Goal: Information Seeking & Learning: Find specific fact

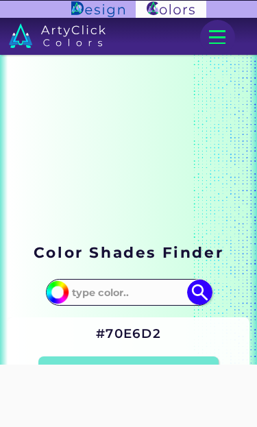
click at [134, 286] on input at bounding box center [128, 292] width 123 height 23
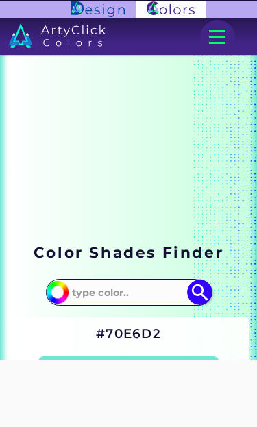
click at [136, 287] on input at bounding box center [128, 292] width 123 height 23
type input "s"
type input "#000000"
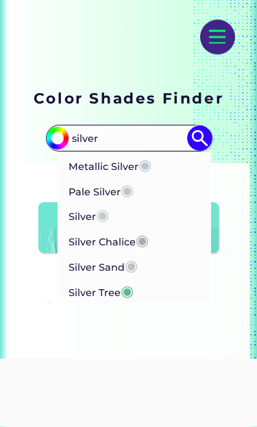
scroll to position [154, 0]
type input "silver"
click at [114, 190] on p "Pale Silver ◉" at bounding box center [101, 189] width 65 height 25
type input "#c9c0bb"
type input "#C9C0BB"
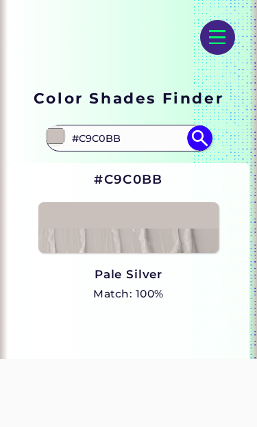
click at [193, 136] on img at bounding box center [199, 137] width 25 height 25
click at [199, 134] on img at bounding box center [199, 137] width 25 height 25
type input "#c9c0bb"
click at [147, 138] on input "#C9C0BB" at bounding box center [128, 138] width 123 height 23
click at [154, 129] on input "#C9C0BB" at bounding box center [128, 138] width 123 height 23
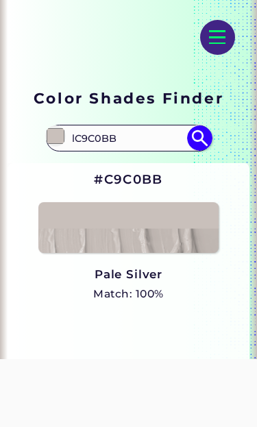
click at [140, 131] on input "lC9C0BB" at bounding box center [128, 138] width 123 height 23
click at [134, 147] on input "lC9C0BB" at bounding box center [128, 138] width 123 height 23
type input "l"
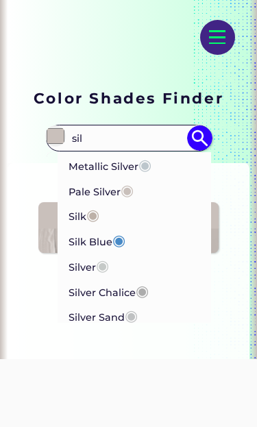
type input "sil"
click at [139, 155] on p "Metallic Silver ◉" at bounding box center [110, 164] width 83 height 25
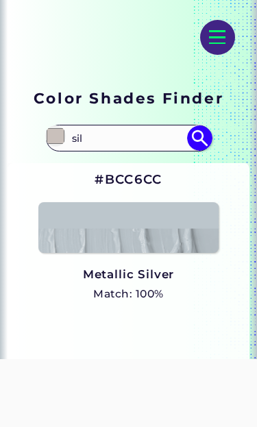
type input "#bcc6cc"
click at [103, 131] on input "#BCC6CC" at bounding box center [128, 138] width 123 height 23
click at [144, 197] on div "#BCC6CC Metallic Silver Match: 100% Hue" at bounding box center [129, 344] width 242 height 362
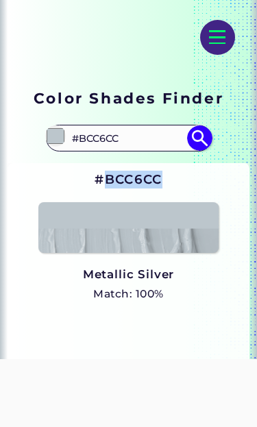
copy h2 "BCC6CC"
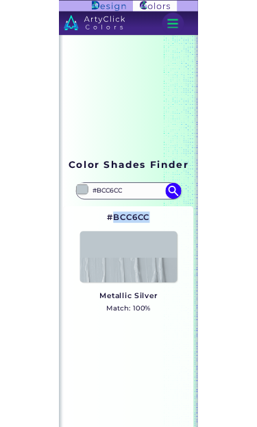
scroll to position [275, 0]
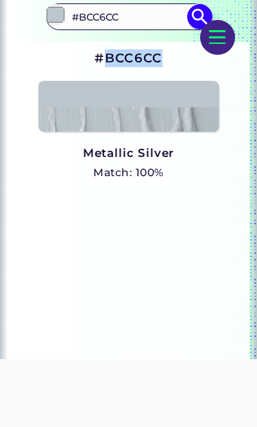
click at [150, 21] on input "#BCC6CC" at bounding box center [128, 16] width 123 height 23
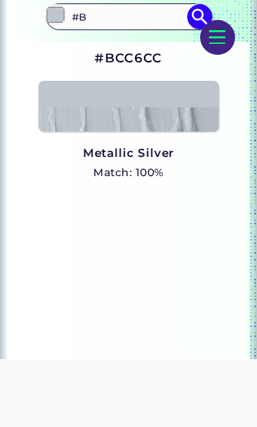
type input "#"
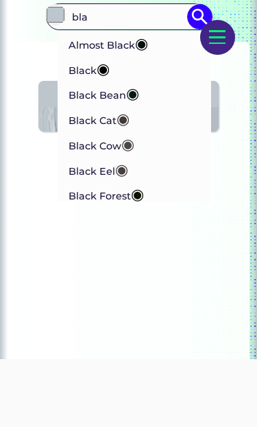
type input "bla"
click at [148, 41] on span "◉" at bounding box center [141, 43] width 13 height 18
type input "#070d0d"
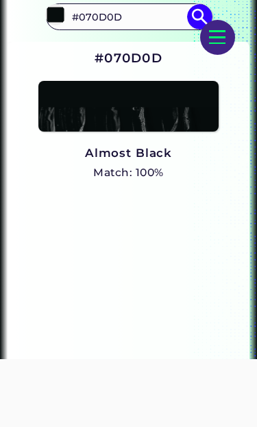
click at [153, 12] on input "#070D0D" at bounding box center [128, 16] width 123 height 23
click at [151, 10] on input "#070D0D" at bounding box center [128, 16] width 123 height 23
click at [140, 28] on input "#070D0D" at bounding box center [128, 16] width 123 height 23
type input "#"
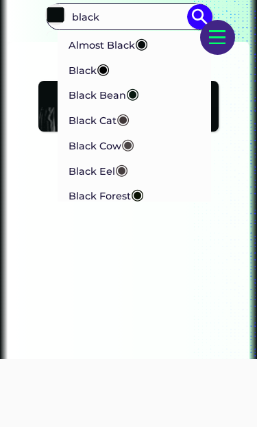
type input "black"
click at [127, 108] on p "Black Cat ◉" at bounding box center [99, 118] width 61 height 25
type input "#413839"
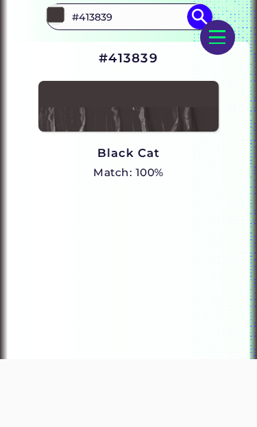
click at [148, 17] on input "#413839" at bounding box center [128, 16] width 123 height 23
type input "#"
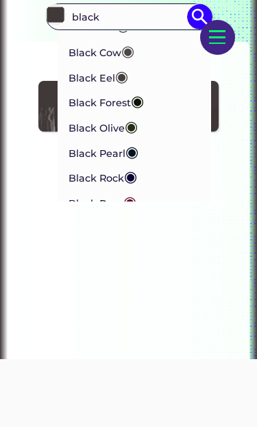
scroll to position [106, 0]
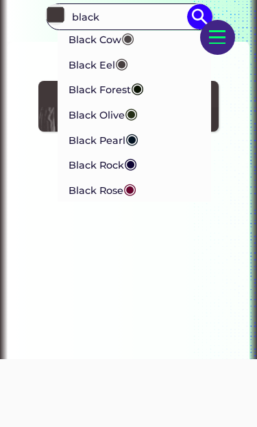
type input "black"
click at [131, 163] on span "◉" at bounding box center [130, 163] width 13 height 18
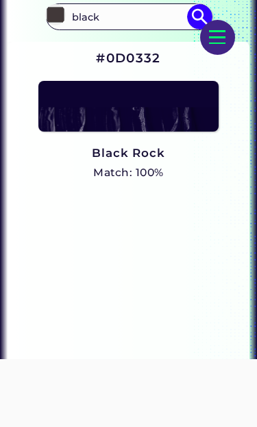
type input "#0d0332"
click at [149, 24] on input "#0D0332" at bounding box center [128, 16] width 123 height 23
type input "#"
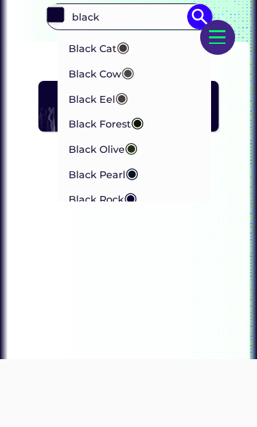
scroll to position [73, 0]
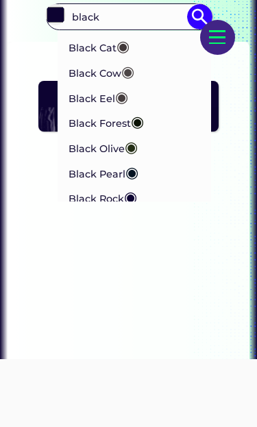
type input "black"
click at [133, 177] on span "◉" at bounding box center [131, 172] width 13 height 18
type input "#041322"
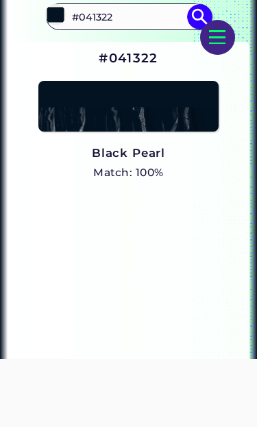
click at [164, 17] on input "#041322" at bounding box center [128, 16] width 123 height 23
type input "#"
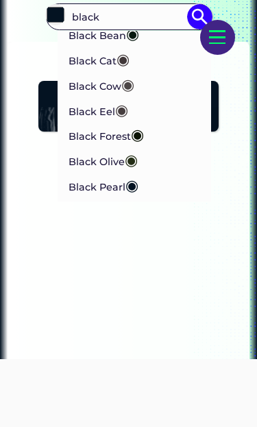
scroll to position [66, 0]
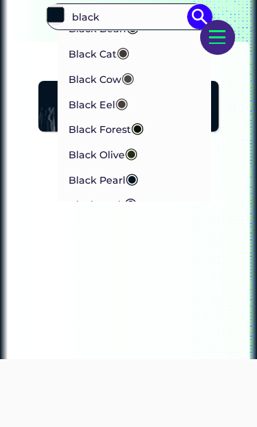
type input "black"
click at [125, 99] on span "◉" at bounding box center [121, 103] width 13 height 18
type input "#463e3f"
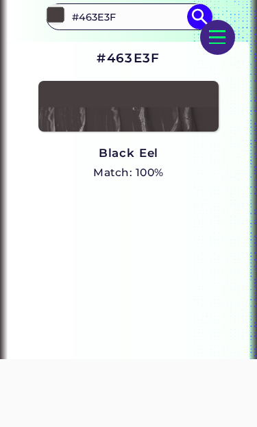
click at [156, 16] on input "#463E3F" at bounding box center [128, 16] width 123 height 23
type input "#"
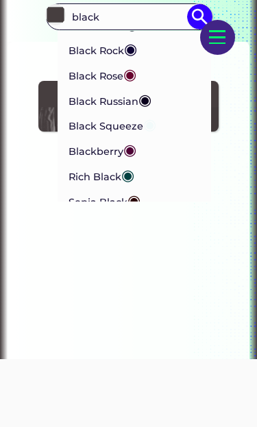
scroll to position [219, 0]
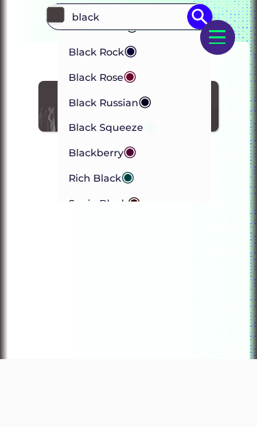
type input "black"
click at [141, 223] on span "◉" at bounding box center [140, 226] width 13 height 18
type input "#100c08"
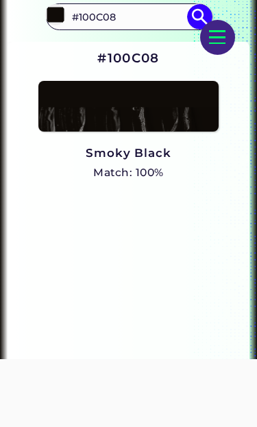
click at [155, 23] on input "#100C08" at bounding box center [128, 16] width 123 height 23
type input "#"
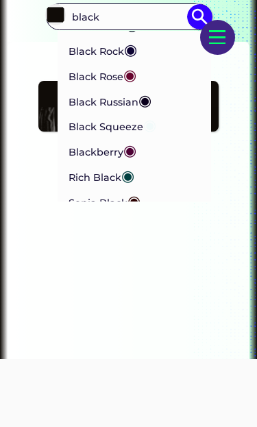
type input "black"
click at [134, 226] on p "Smoky Black ◉" at bounding box center [108, 225] width 78 height 25
type input "#100c08"
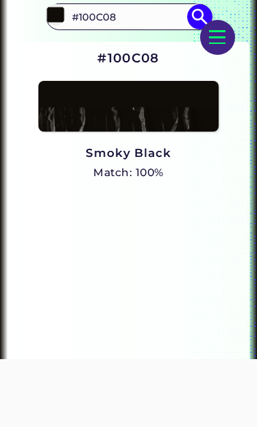
scroll to position [220, 0]
click at [155, 28] on input "#100C08" at bounding box center [128, 16] width 123 height 23
type input "#"
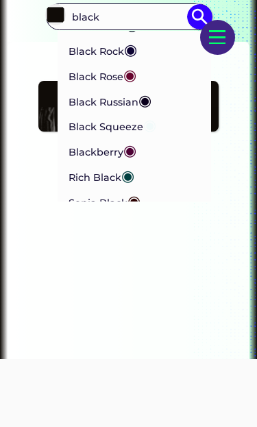
scroll to position [219, 0]
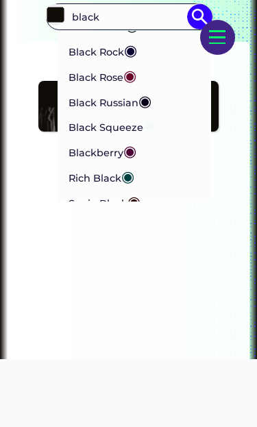
type input "black"
click at [129, 197] on span "◉" at bounding box center [133, 202] width 13 height 18
type input "#2b0202"
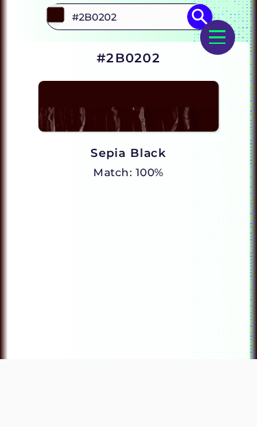
click at [153, 27] on input "#2B0202" at bounding box center [128, 16] width 123 height 23
type input "#"
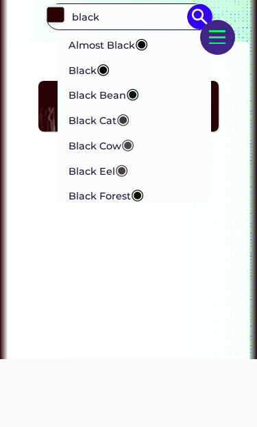
type input "black"
click at [127, 99] on span "◉" at bounding box center [132, 93] width 13 height 18
type input "#081910"
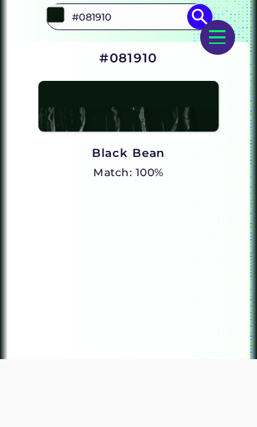
click at [154, 25] on input "#081910" at bounding box center [128, 16] width 123 height 23
type input "#"
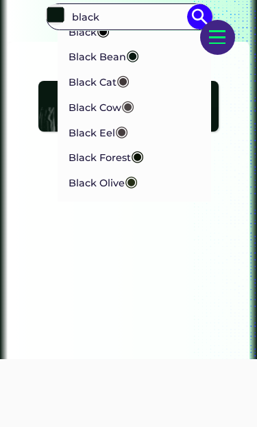
scroll to position [38, 0]
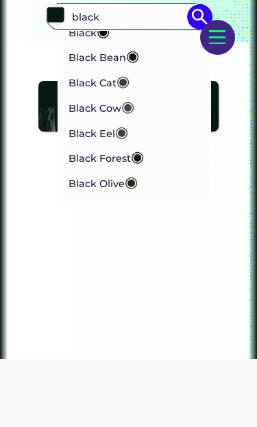
type input "black"
click at [132, 105] on span "◉" at bounding box center [127, 106] width 13 height 18
type input "#4c4646"
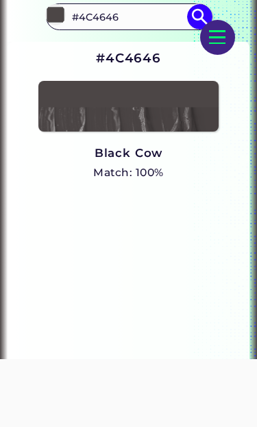
click at [158, 27] on input "#4C4646" at bounding box center [128, 16] width 123 height 23
type input "#"
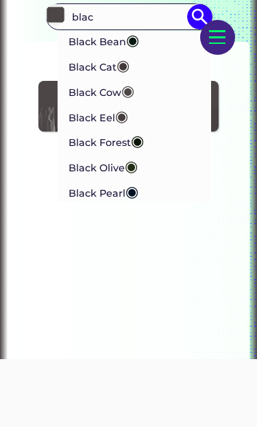
scroll to position [59, 0]
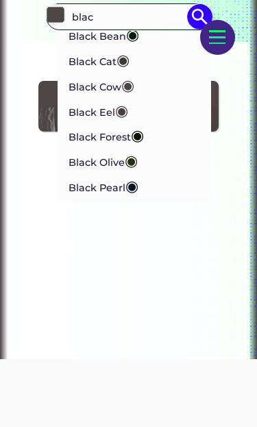
type input "blac"
click at [129, 162] on span "◉" at bounding box center [131, 160] width 13 height 18
type input "#242e16"
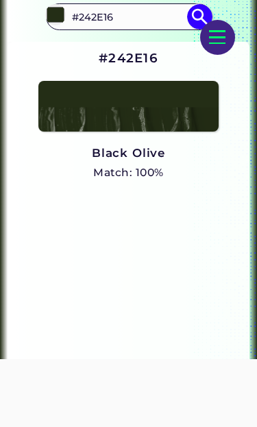
click at [162, 24] on input "#242E16" at bounding box center [128, 16] width 123 height 23
type input "#"
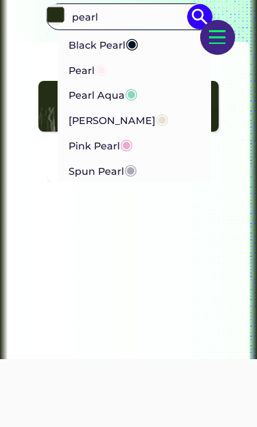
type input "pearl"
click at [156, 117] on span "◉" at bounding box center [162, 119] width 13 height 18
type input "#e8e0d5"
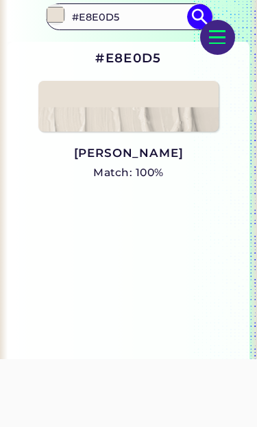
click at [156, 26] on input "#E8E0D5" at bounding box center [128, 16] width 123 height 23
type input "#"
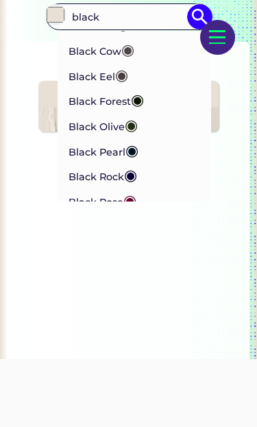
scroll to position [95, 0]
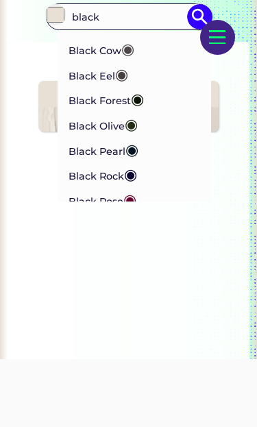
type input "black"
click at [135, 151] on span "◉" at bounding box center [131, 149] width 13 height 18
type input "#041322"
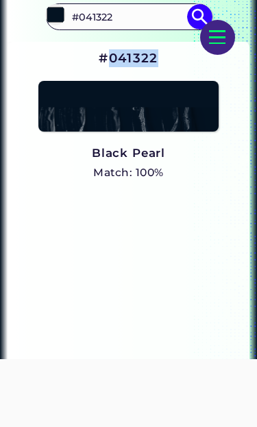
copy h2 "041322"
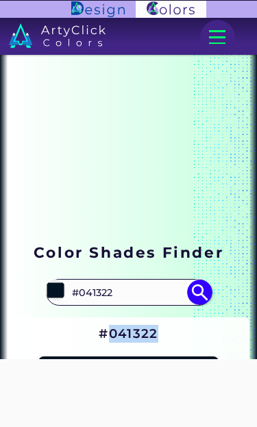
click at [226, 42] on div at bounding box center [217, 37] width 35 height 35
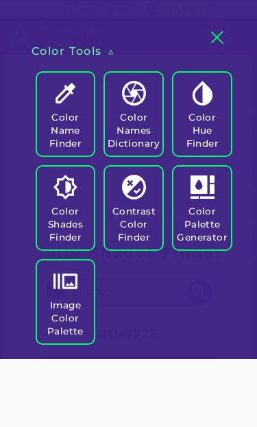
click at [82, 217] on h5 "Color Shades Finder" at bounding box center [65, 224] width 47 height 39
